Goal: Find specific page/section: Find specific page/section

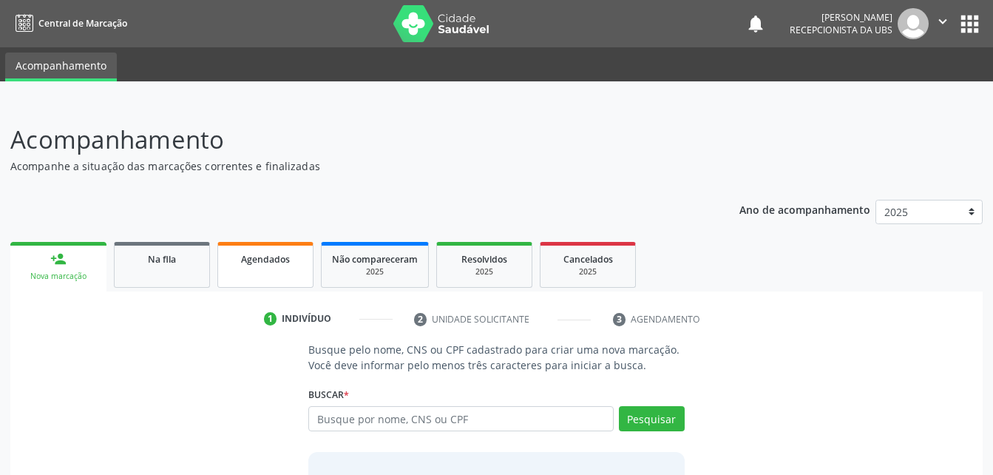
click at [280, 276] on link "Agendados" at bounding box center [265, 265] width 96 height 46
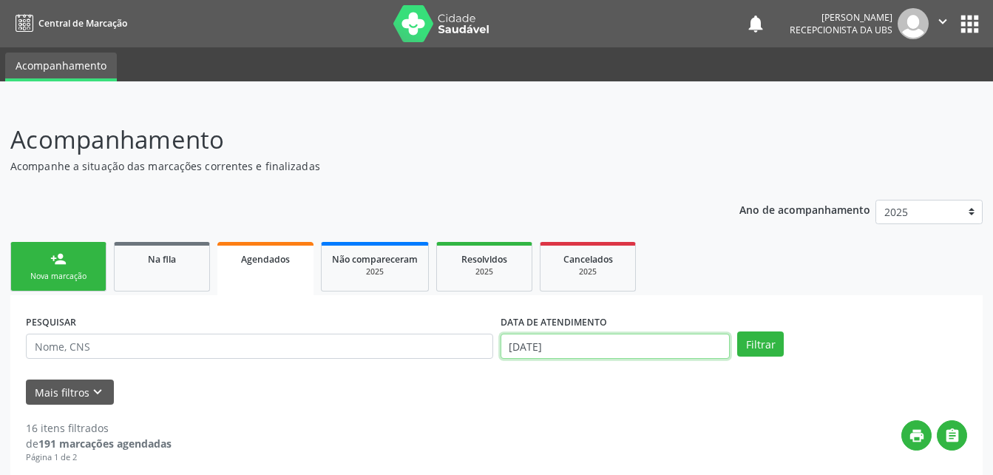
click at [585, 355] on input "14/10/2025" at bounding box center [615, 345] width 230 height 25
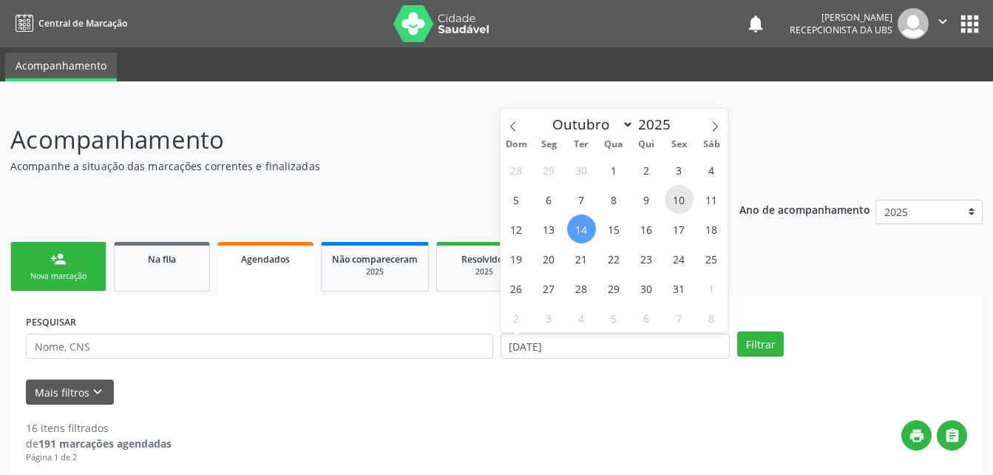
click at [685, 194] on span "10" at bounding box center [679, 199] width 29 height 29
type input "10/10/2025"
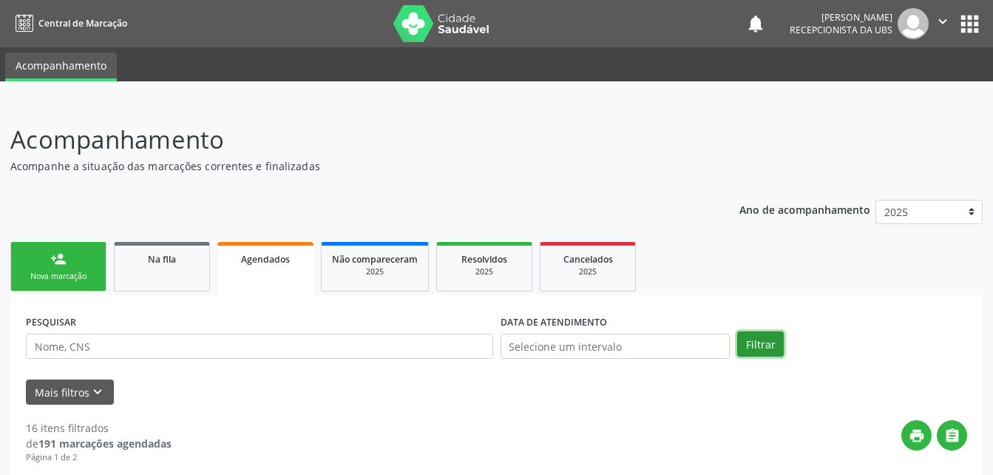
click at [773, 339] on button "Filtrar" at bounding box center [760, 343] width 47 height 25
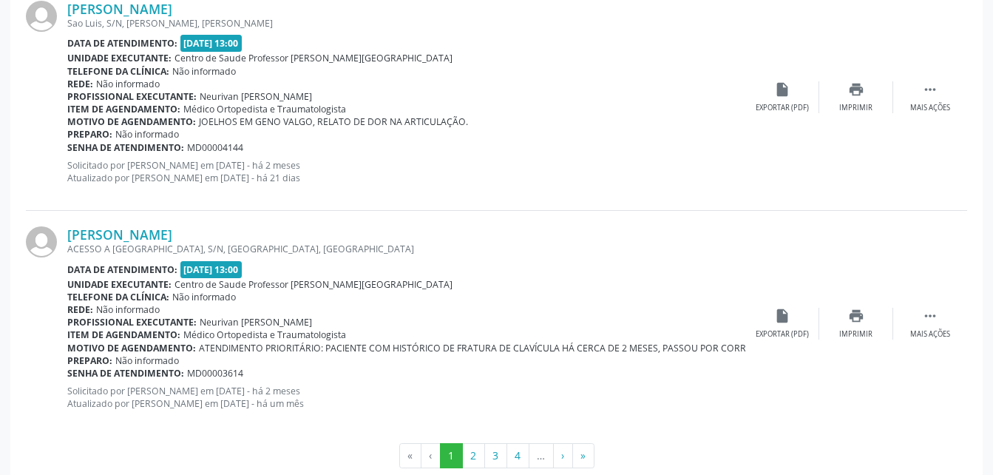
scroll to position [3430, 0]
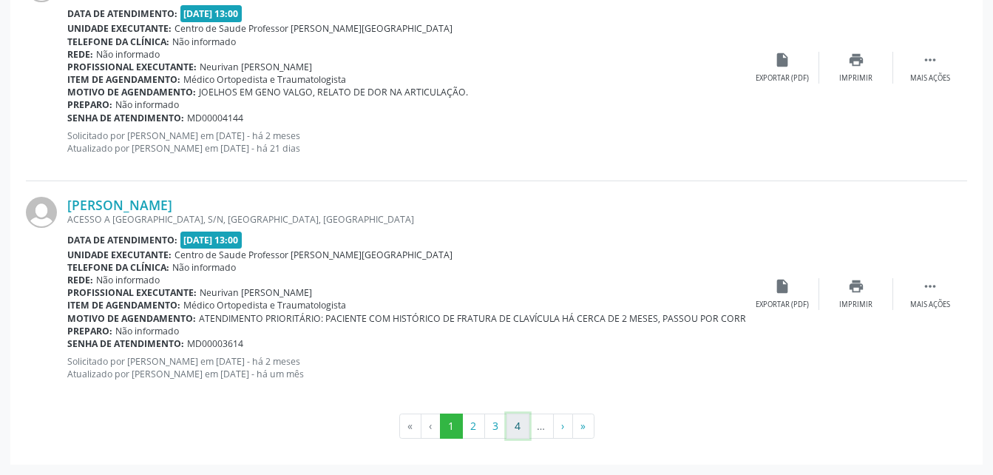
click at [516, 432] on button "4" at bounding box center [517, 425] width 23 height 25
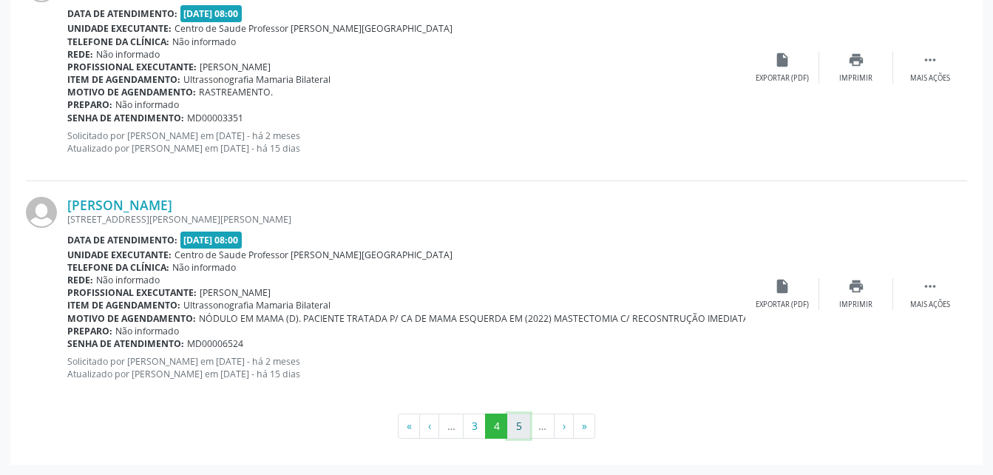
click at [523, 424] on button "5" at bounding box center [518, 425] width 23 height 25
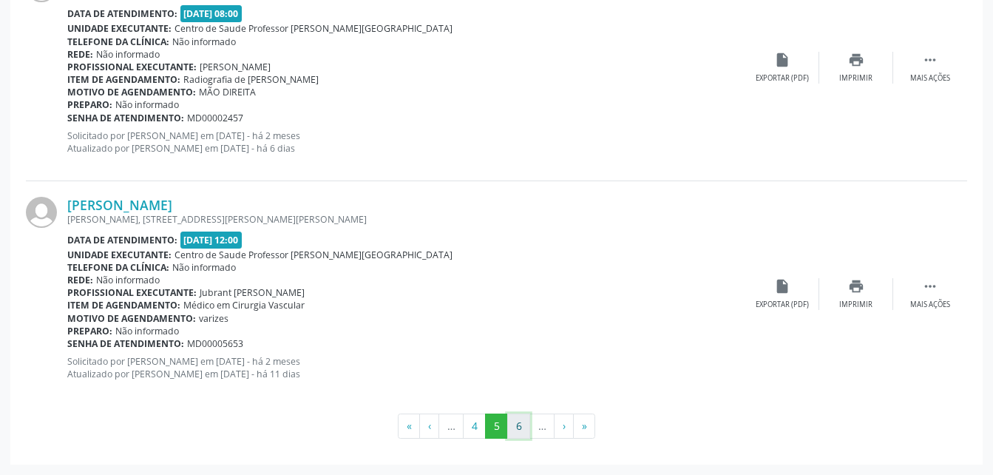
click at [520, 420] on button "6" at bounding box center [518, 425] width 23 height 25
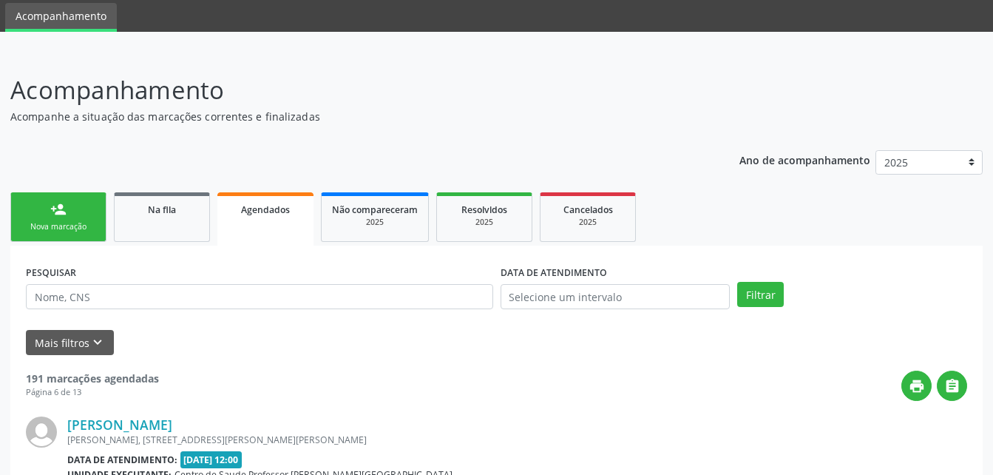
scroll to position [3445, 0]
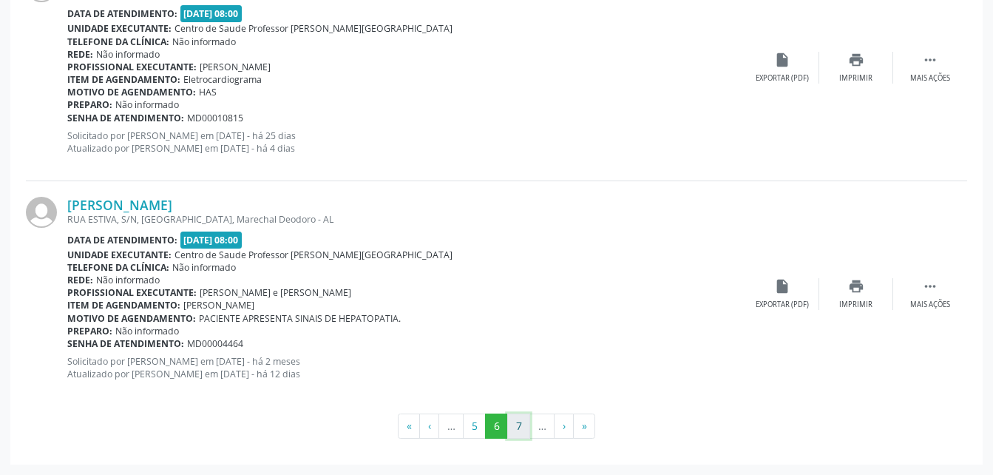
click at [524, 423] on button "7" at bounding box center [518, 425] width 23 height 25
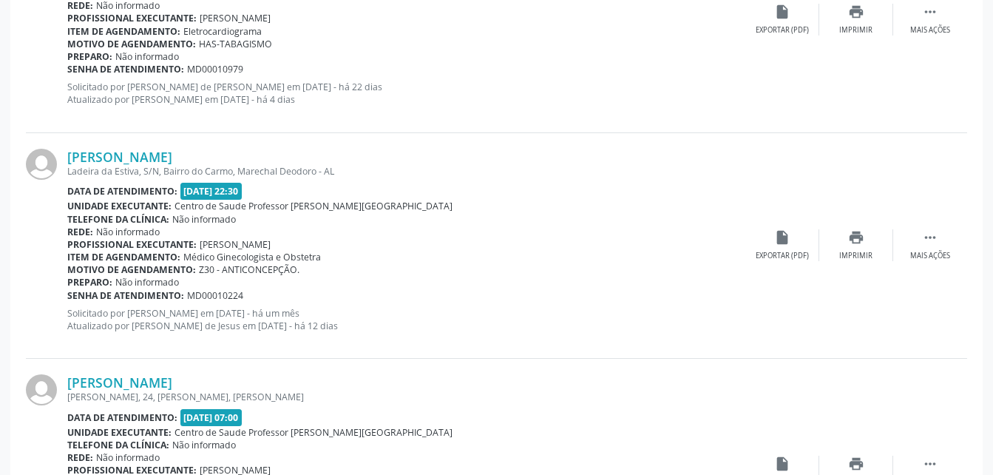
scroll to position [3430, 0]
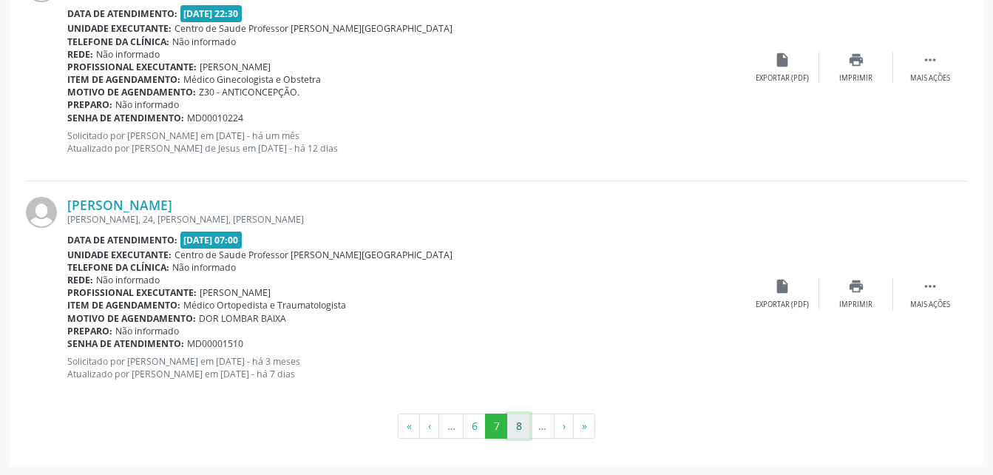
click at [517, 429] on button "8" at bounding box center [518, 425] width 23 height 25
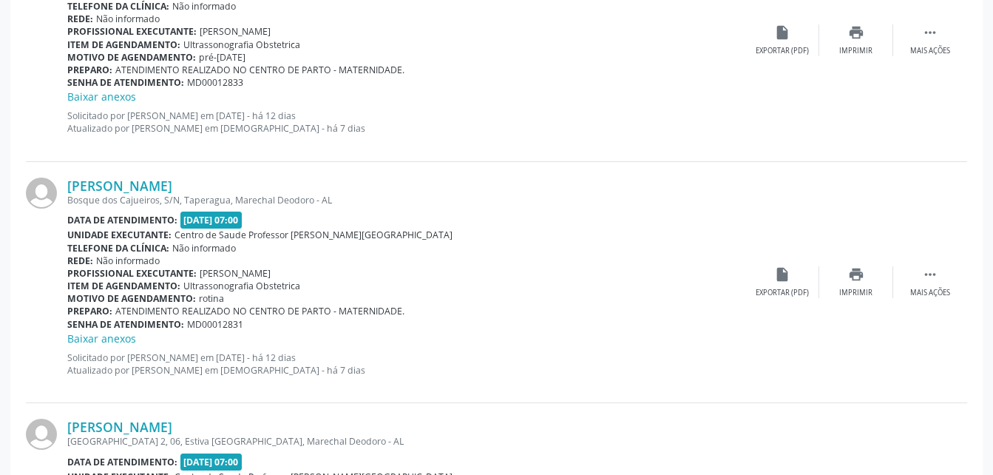
scroll to position [3461, 0]
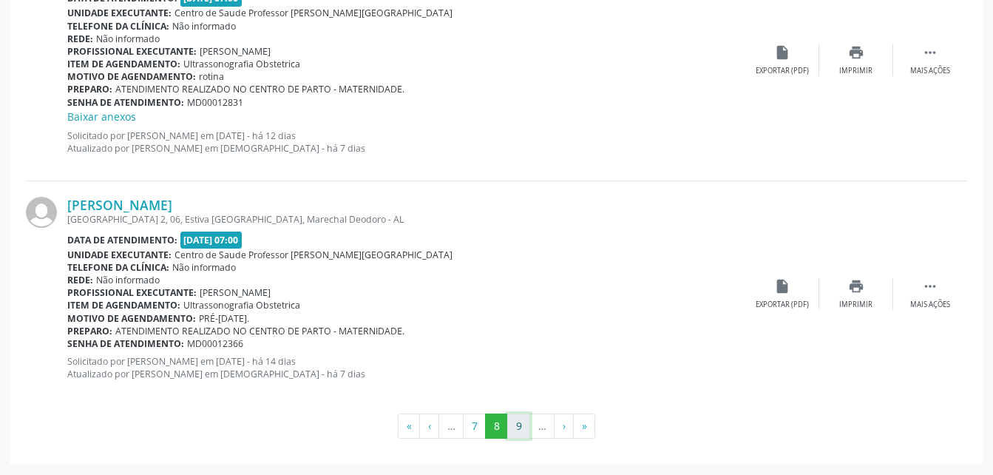
click at [513, 426] on button "9" at bounding box center [518, 425] width 23 height 25
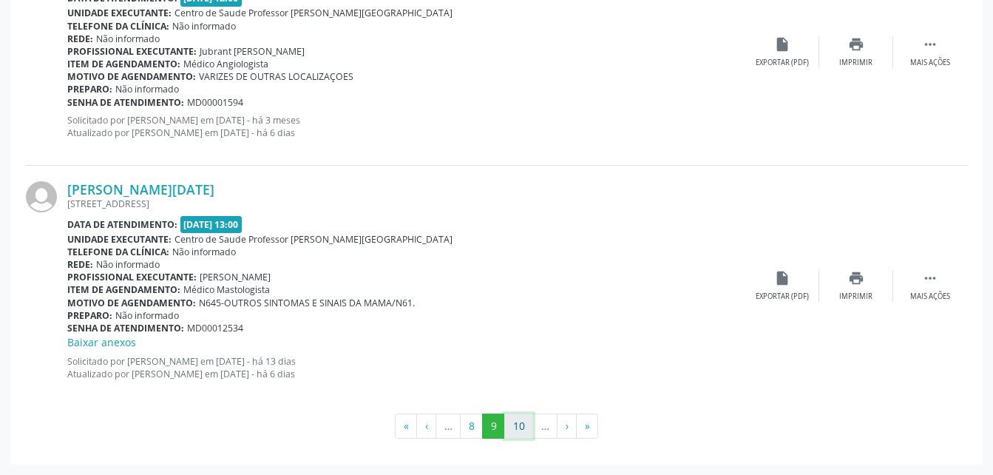
click at [529, 420] on button "10" at bounding box center [518, 425] width 29 height 25
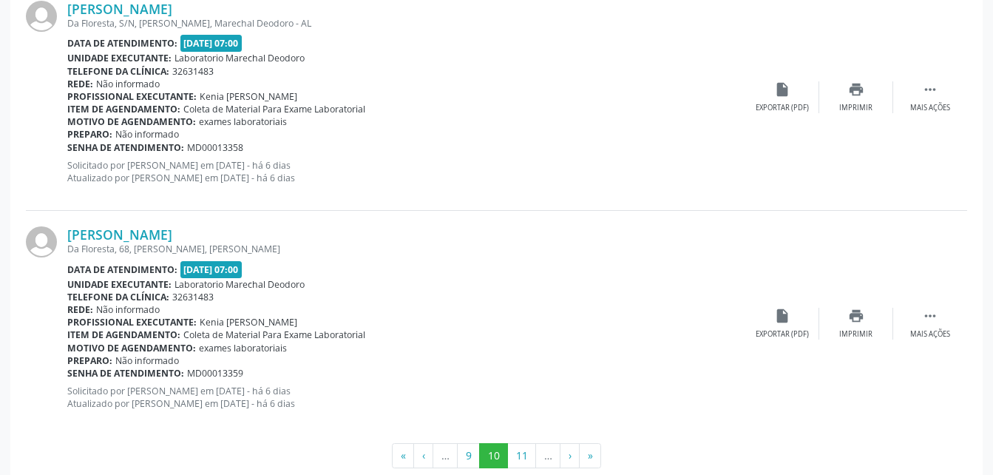
scroll to position [3430, 0]
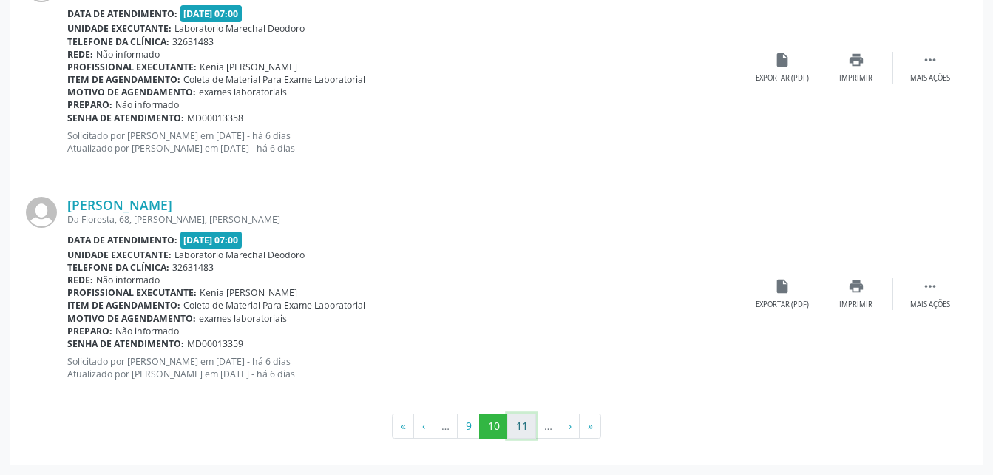
click at [521, 422] on button "11" at bounding box center [521, 425] width 29 height 25
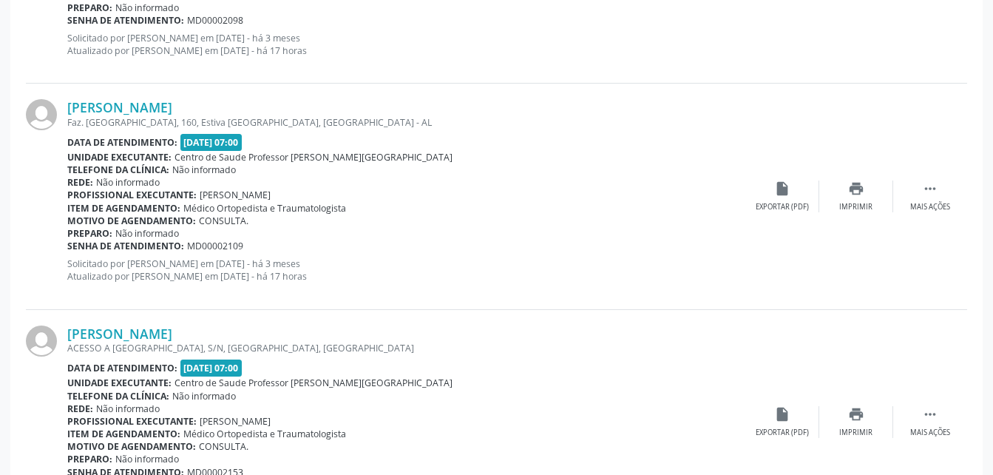
scroll to position [2959, 0]
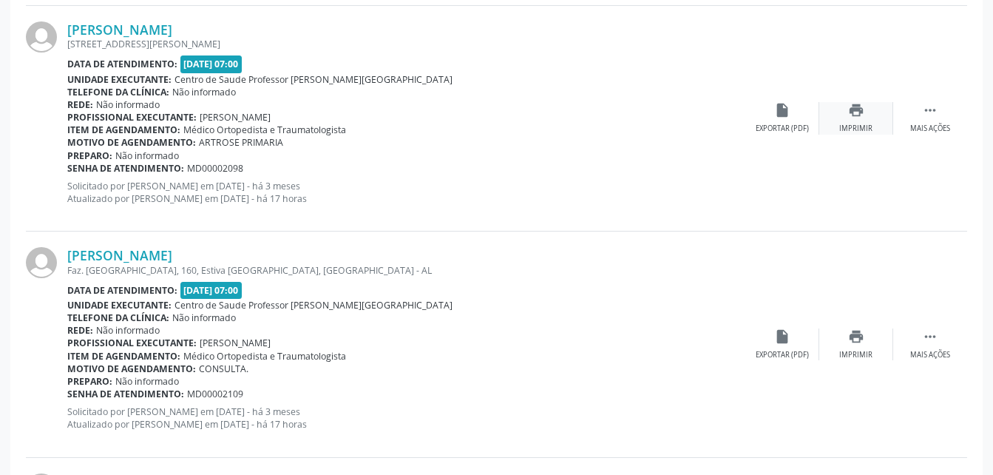
click at [857, 109] on icon "print" at bounding box center [856, 110] width 16 height 16
click at [857, 112] on icon "print" at bounding box center [856, 110] width 16 height 16
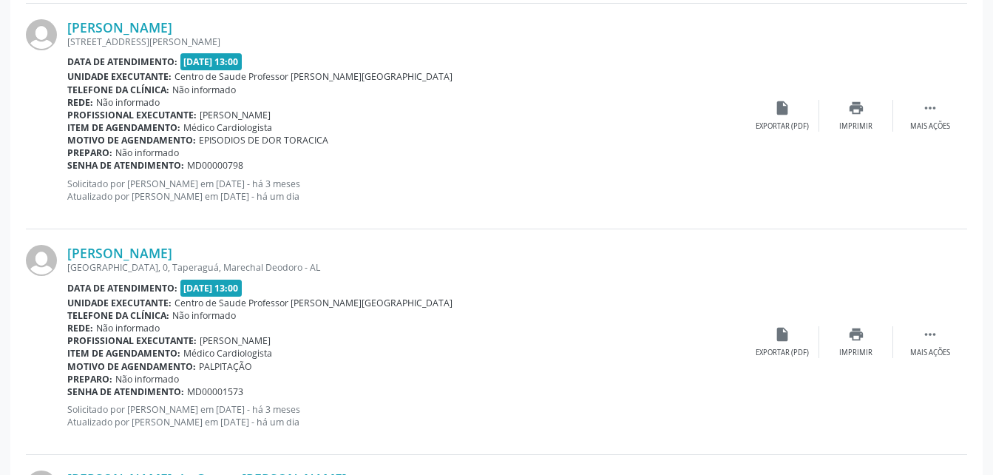
click at [868, 326] on div "print Imprimir" at bounding box center [856, 342] width 74 height 32
click at [863, 116] on icon "print" at bounding box center [856, 108] width 16 height 16
